Goal: Transaction & Acquisition: Purchase product/service

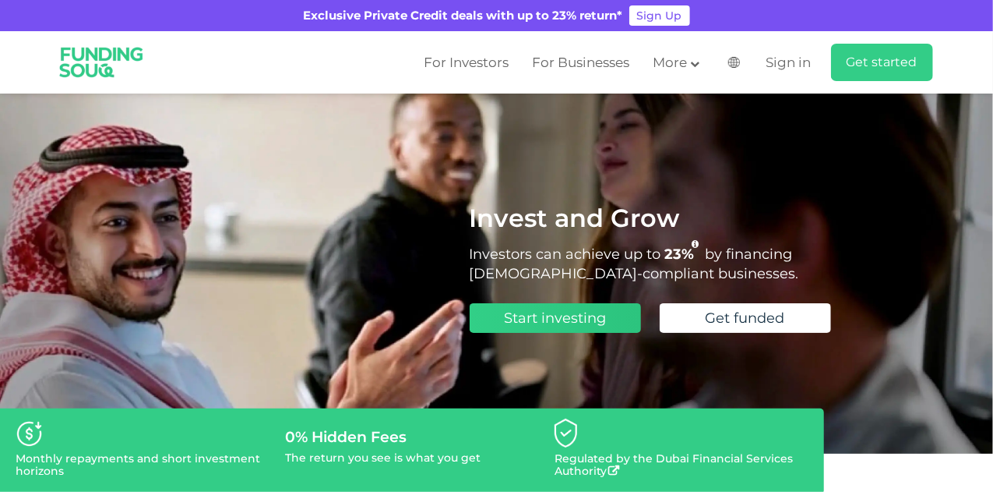
click at [585, 315] on span "Start investing" at bounding box center [555, 317] width 102 height 17
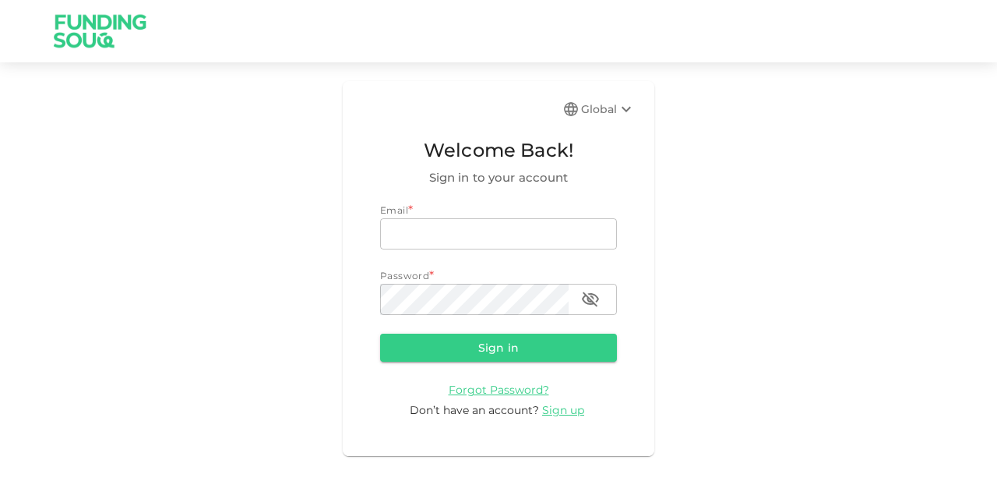
type input "[EMAIL_ADDRESS][PERSON_NAME][DOMAIN_NAME]"
click at [485, 327] on form "Email * email [EMAIL_ADDRESS][PERSON_NAME][DOMAIN_NAME] email Password * passwo…" at bounding box center [498, 311] width 237 height 216
click at [481, 329] on form "Email email [EMAIL_ADDRESS][PERSON_NAME][DOMAIN_NAME] email Password password p…" at bounding box center [498, 311] width 237 height 216
click at [478, 339] on button "Sign in" at bounding box center [498, 347] width 237 height 28
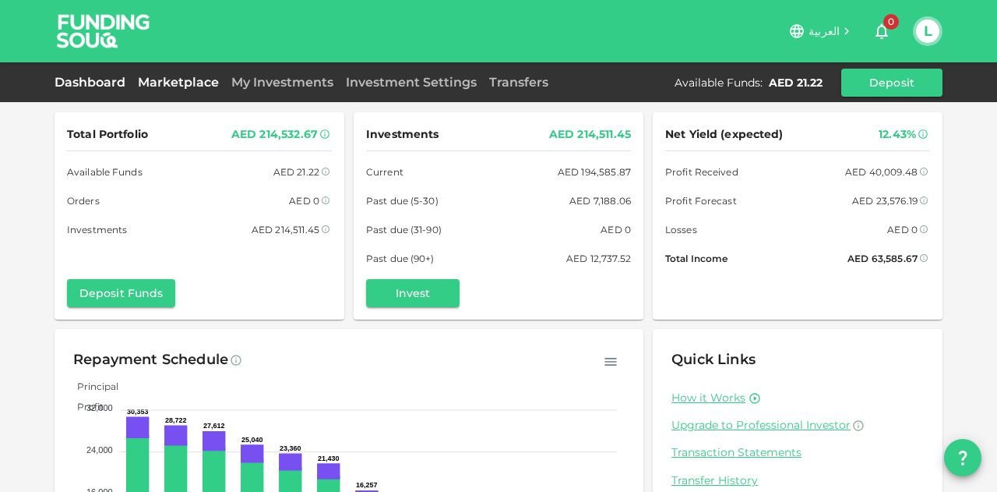
click at [184, 76] on link "Marketplace" at bounding box center [178, 82] width 93 height 15
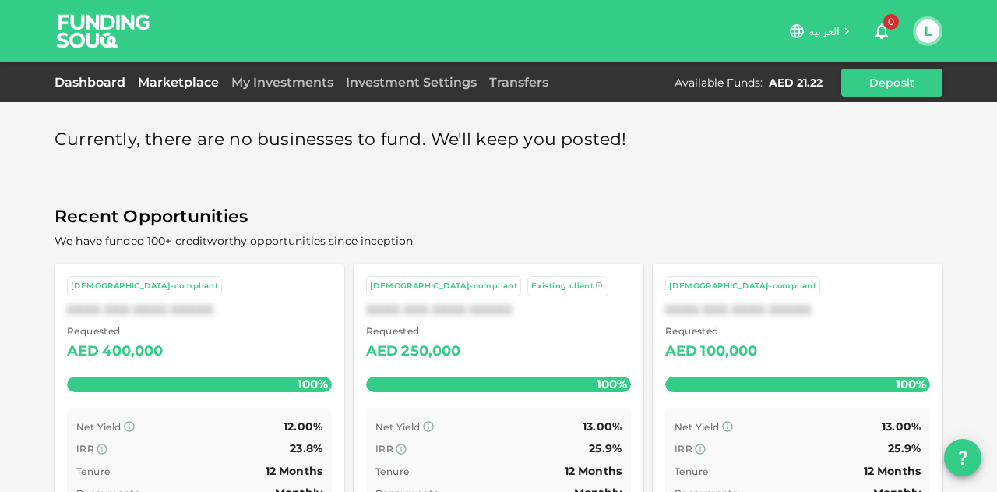
click at [93, 78] on link "Dashboard" at bounding box center [93, 82] width 77 height 15
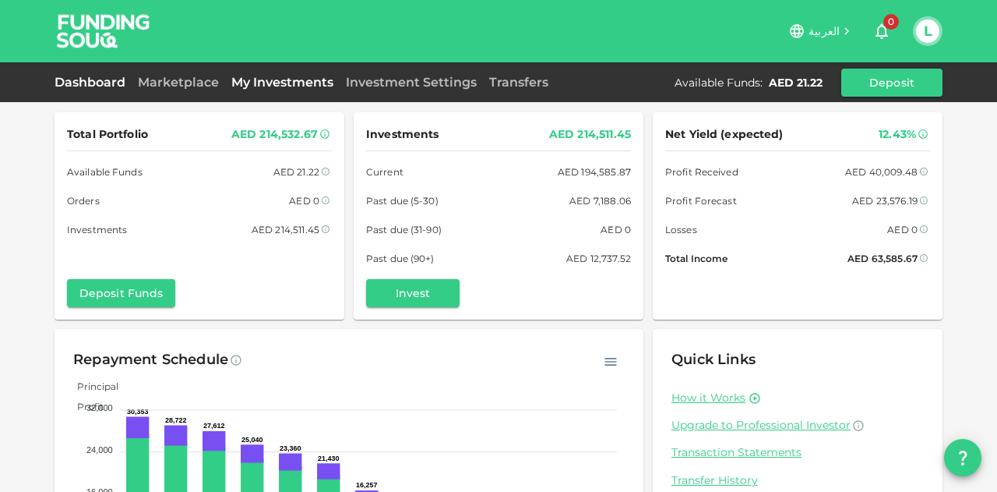
click at [273, 83] on link "My Investments" at bounding box center [282, 82] width 115 height 15
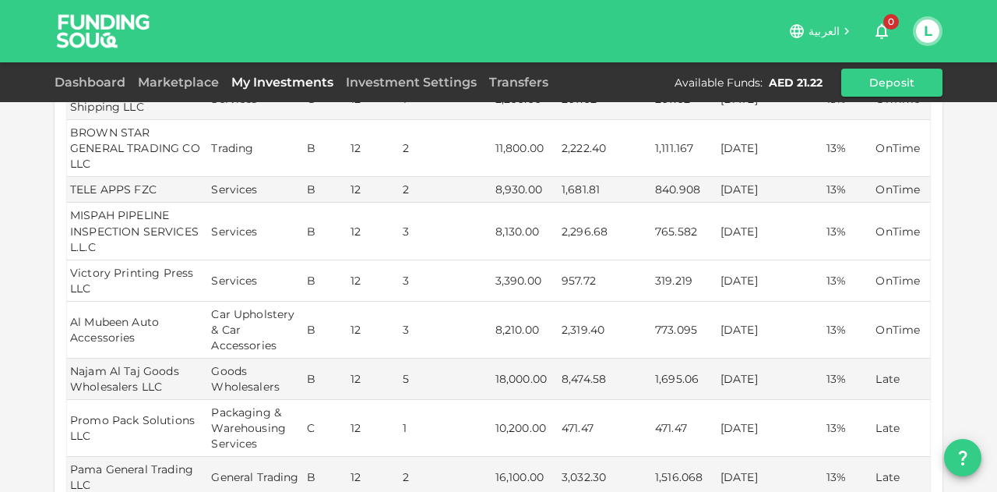
scroll to position [312, 0]
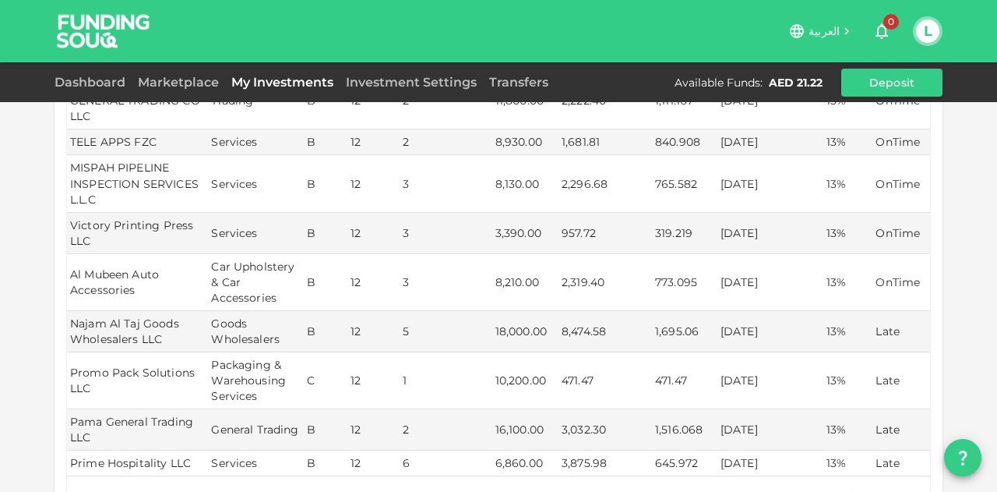
click at [654, 488] on p "Rows per page" at bounding box center [638, 496] width 83 height 16
click at [688, 471] on body "العربية 0 L Dashboard Marketplace My Investments Investment Settings Transfers …" at bounding box center [498, 246] width 997 height 492
click at [692, 443] on li "50" at bounding box center [698, 437] width 47 height 28
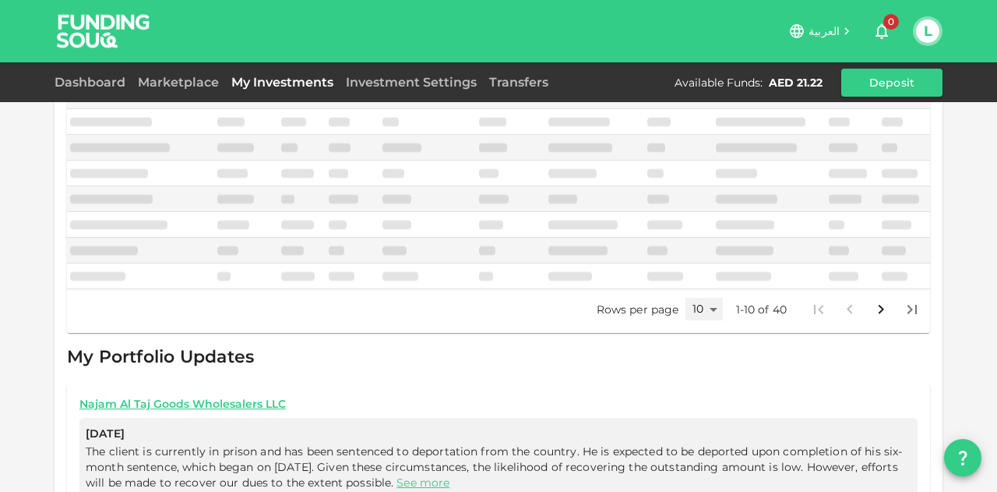
type input "50"
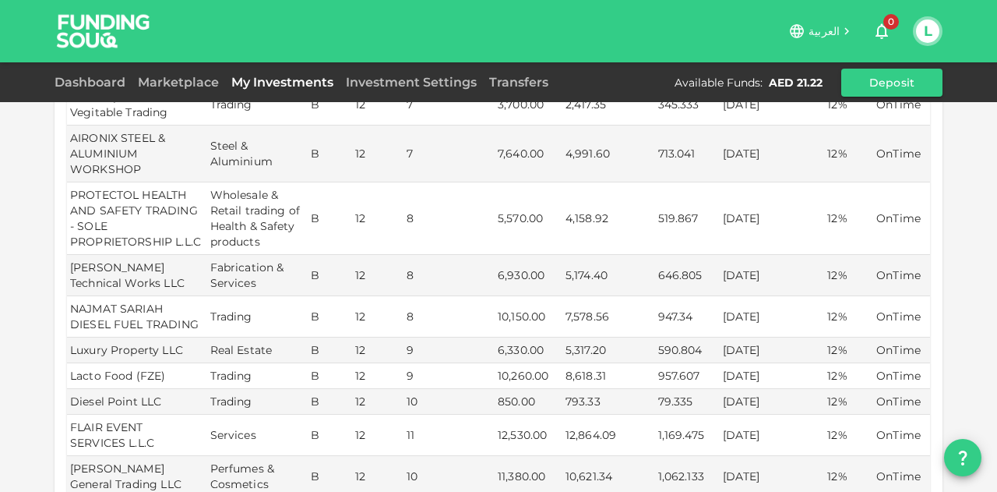
scroll to position [935, 0]
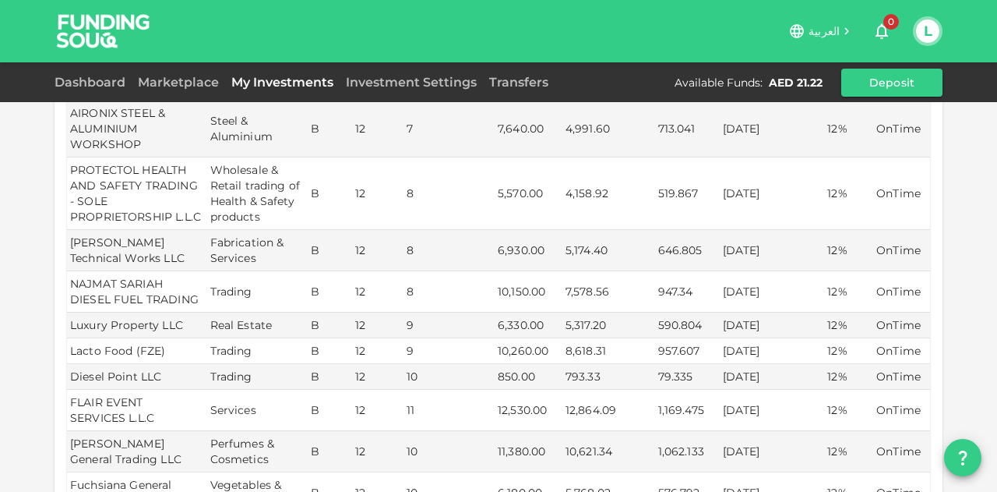
drag, startPoint x: 788, startPoint y: 387, endPoint x: 586, endPoint y: 392, distance: 202.6
click at [586, 392] on tr "FLAIR EVENT SERVICES L.L.C Services B 12 11 12,530.00 12,864.09 1,169.475 [DATE…" at bounding box center [498, 409] width 863 height 41
click at [724, 389] on td "[DATE]" at bounding box center [772, 409] width 105 height 41
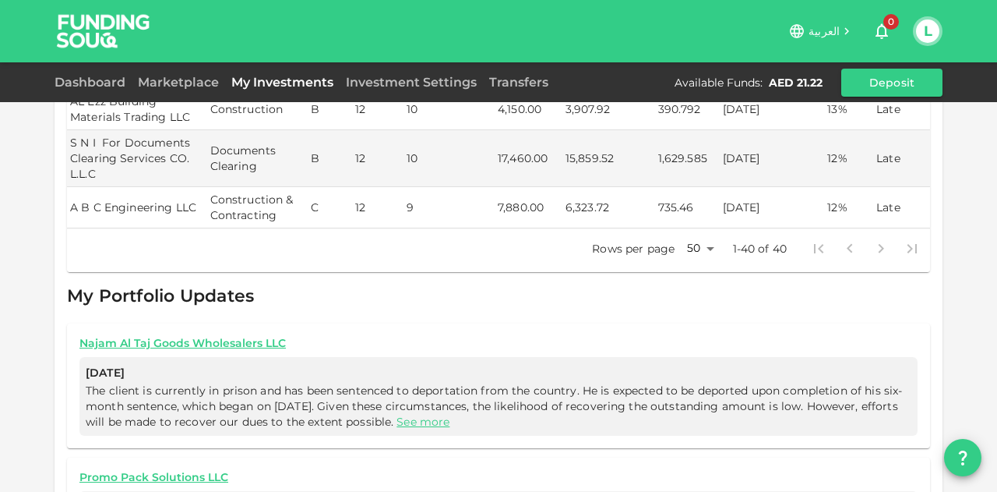
scroll to position [2025, 0]
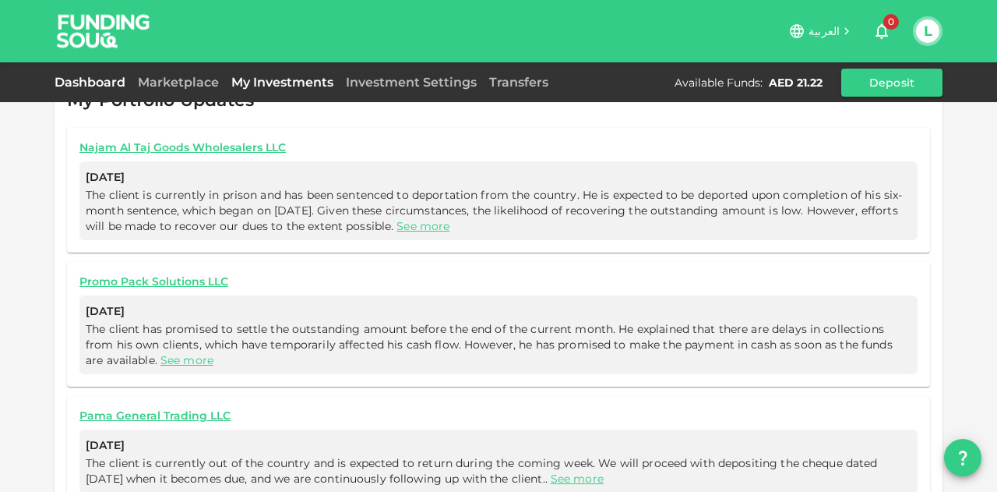
click at [61, 78] on link "Dashboard" at bounding box center [93, 82] width 77 height 15
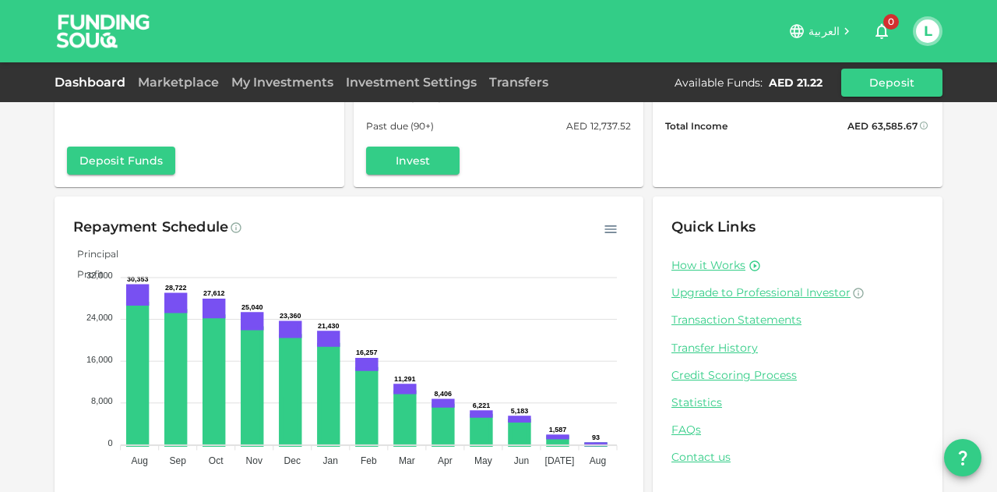
scroll to position [153, 0]
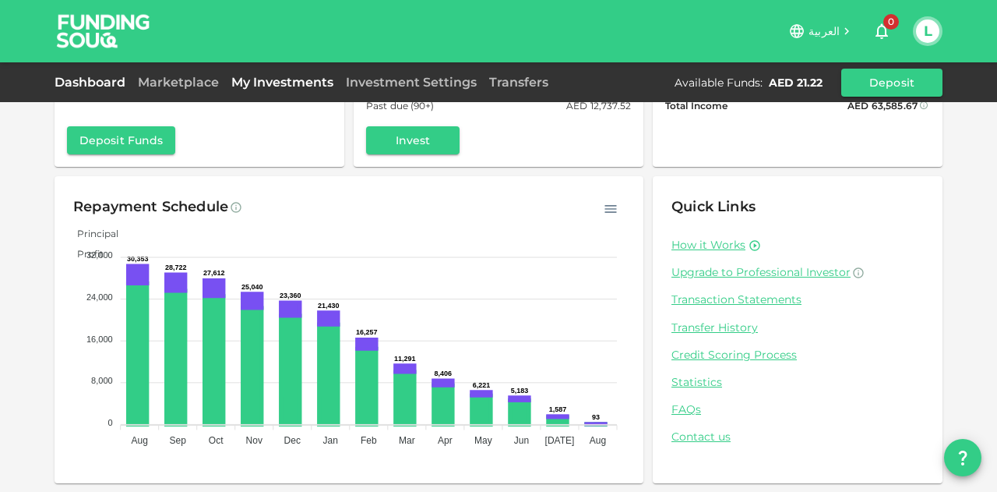
click at [272, 82] on link "My Investments" at bounding box center [282, 82] width 115 height 15
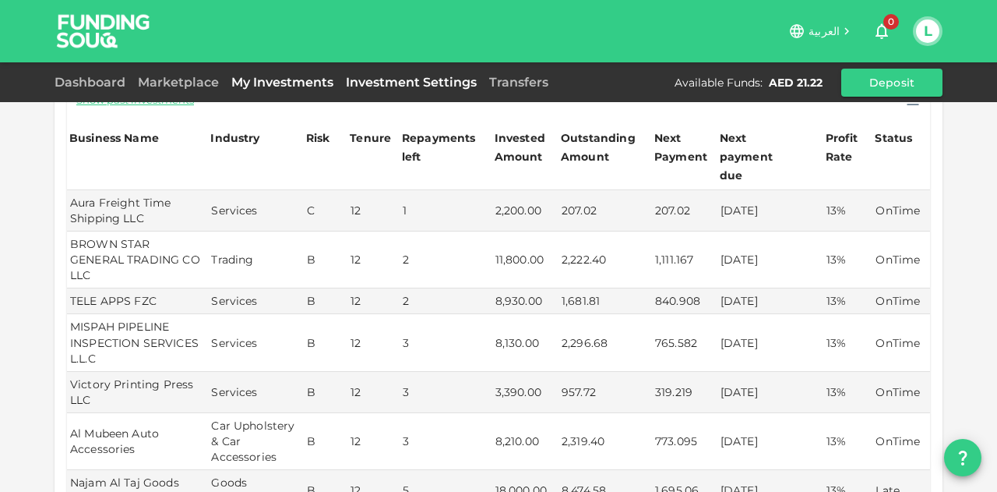
click at [416, 79] on link "Investment Settings" at bounding box center [411, 82] width 143 height 15
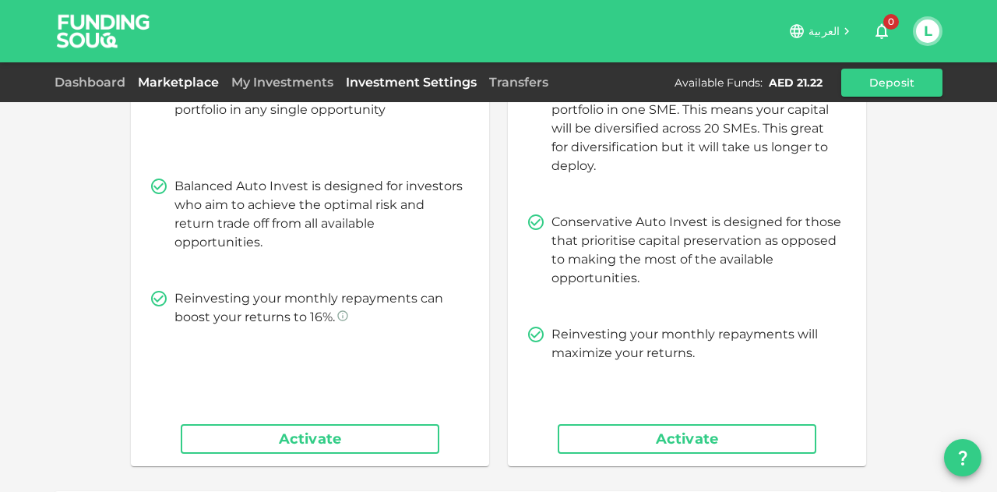
click at [161, 80] on link "Marketplace" at bounding box center [178, 82] width 93 height 15
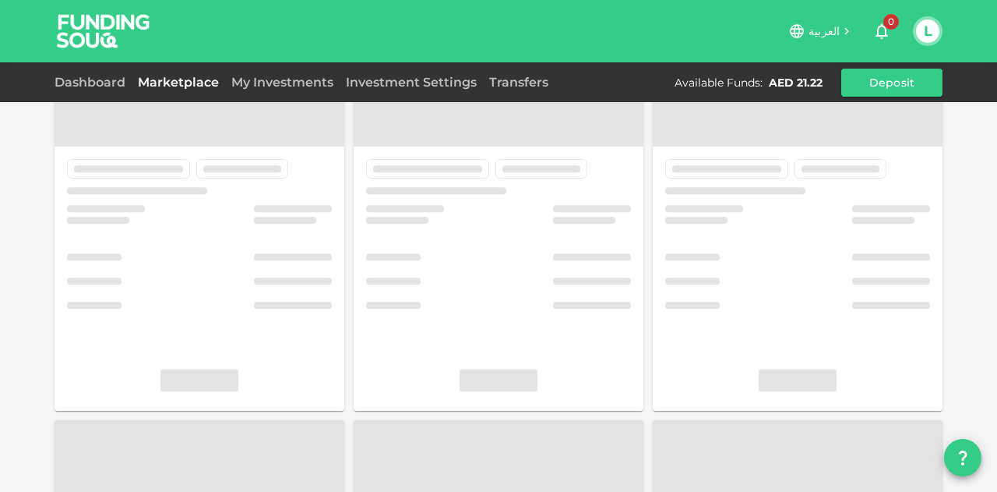
scroll to position [84, 0]
